Goal: Transaction & Acquisition: Purchase product/service

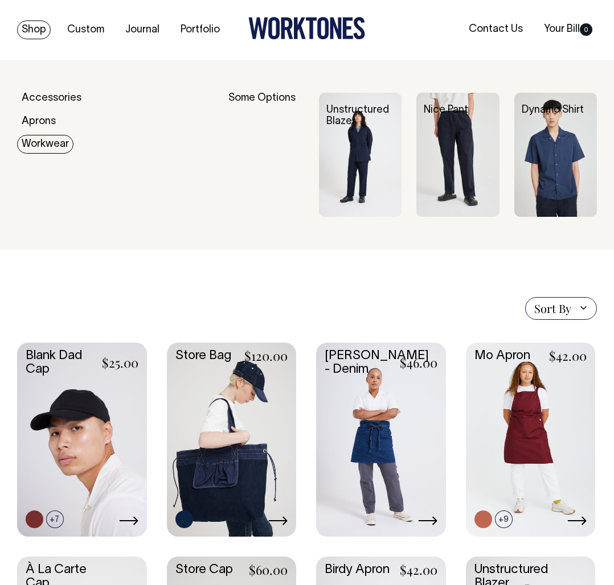
click at [40, 148] on link "Workwear" at bounding box center [45, 144] width 56 height 19
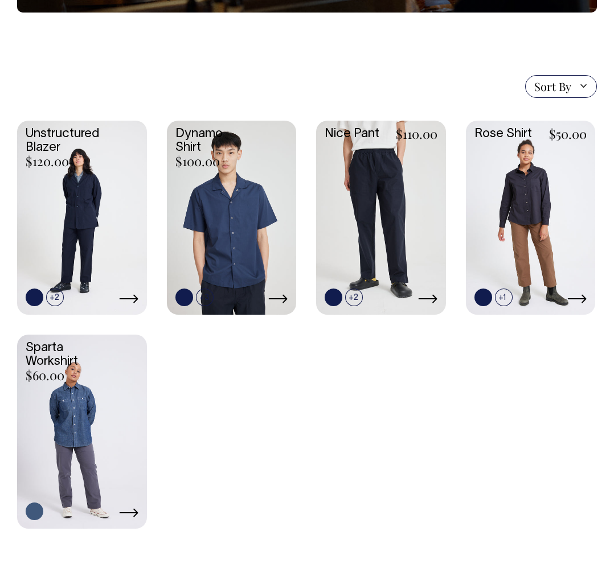
scroll to position [253, 0]
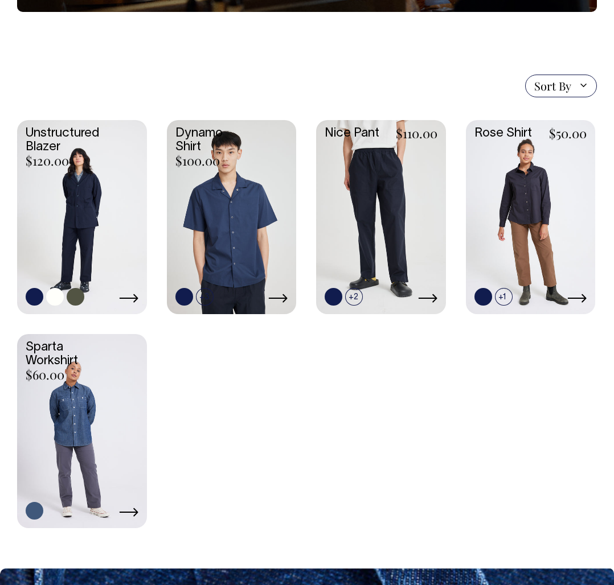
click at [111, 214] on link at bounding box center [82, 216] width 130 height 192
